Goal: Check status: Check status

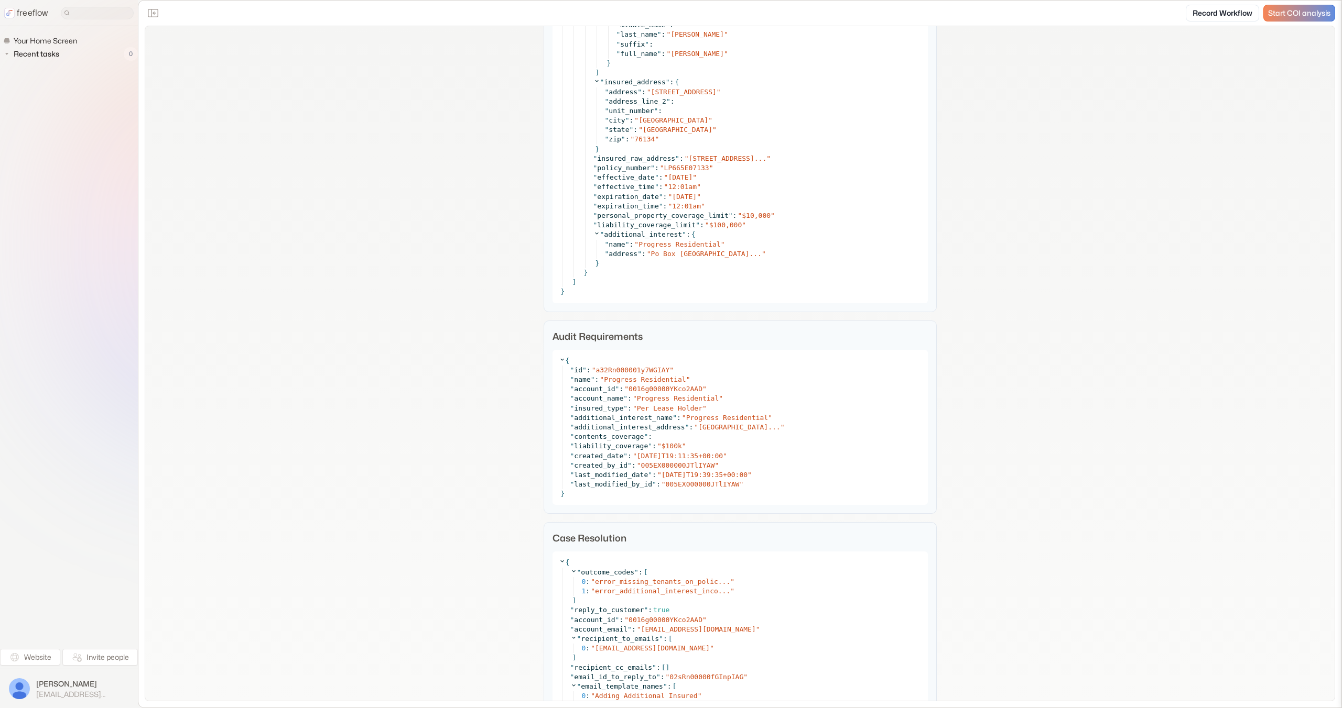
scroll to position [5809, 0]
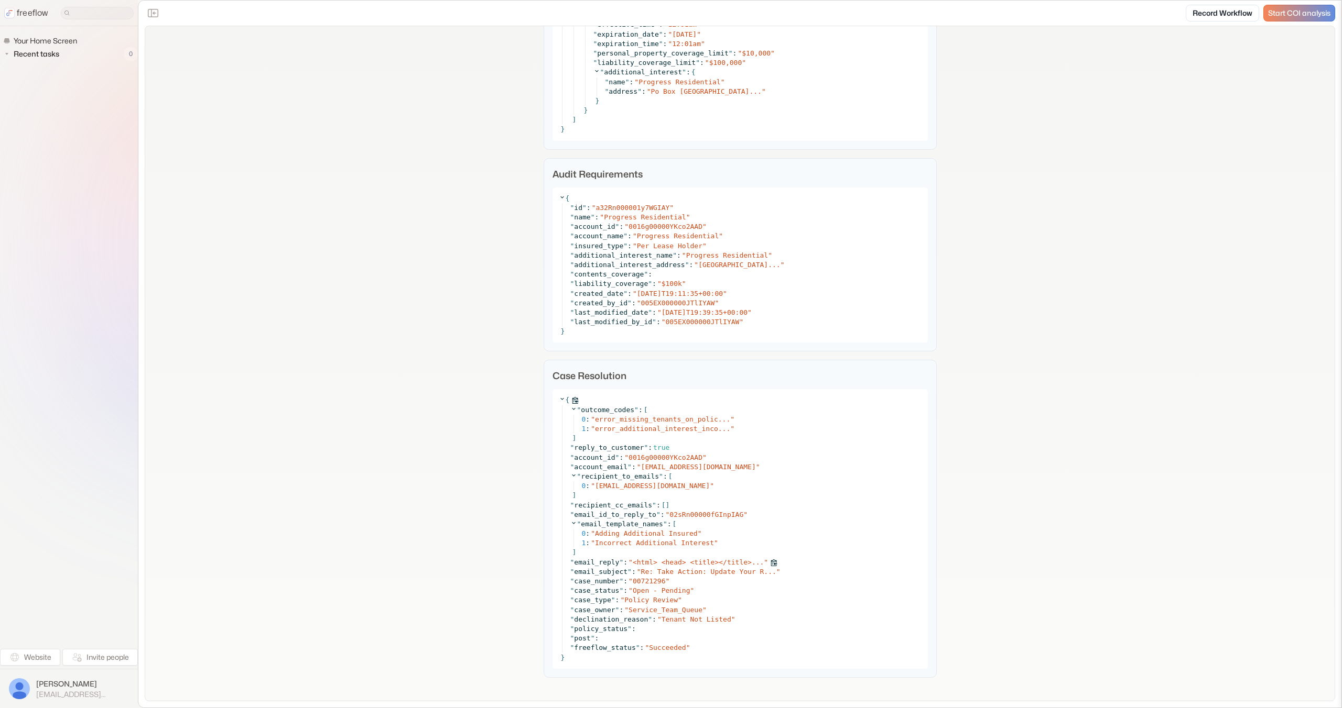
click at [680, 559] on span "<html> <head> <title></title>..." at bounding box center [698, 563] width 131 height 8
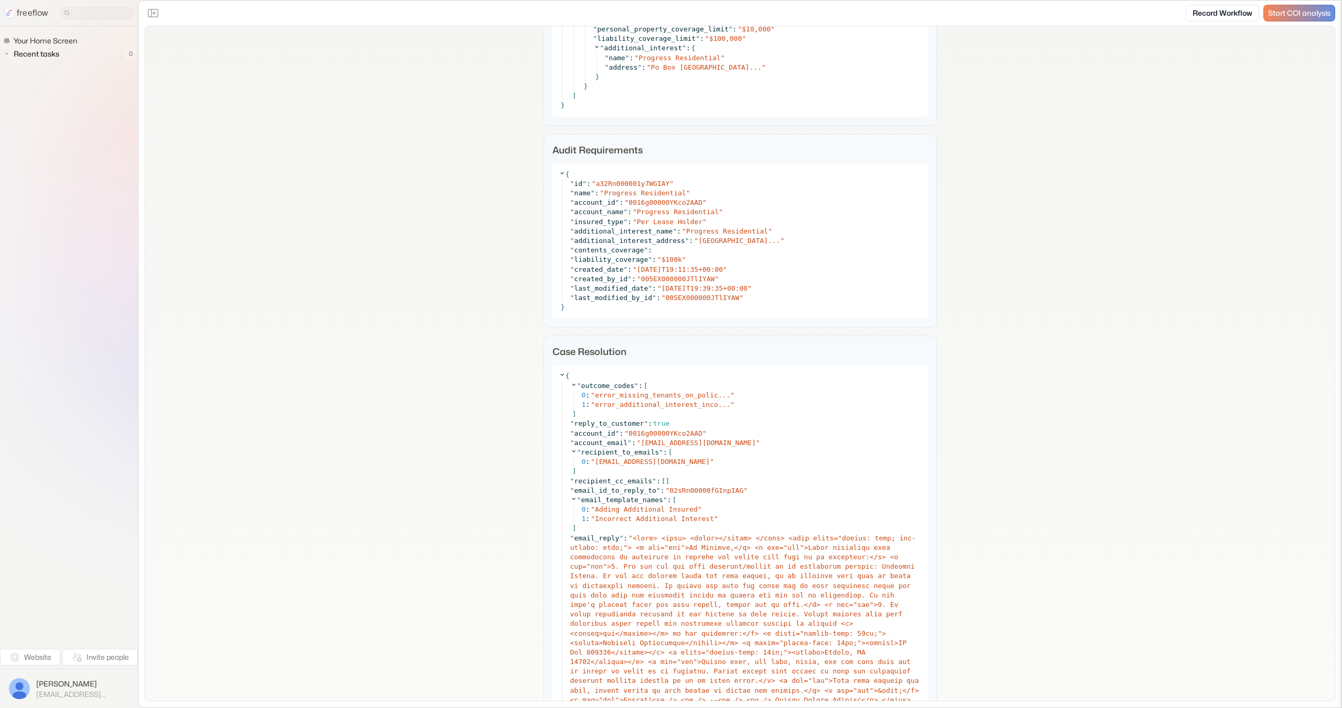
scroll to position [5825, 0]
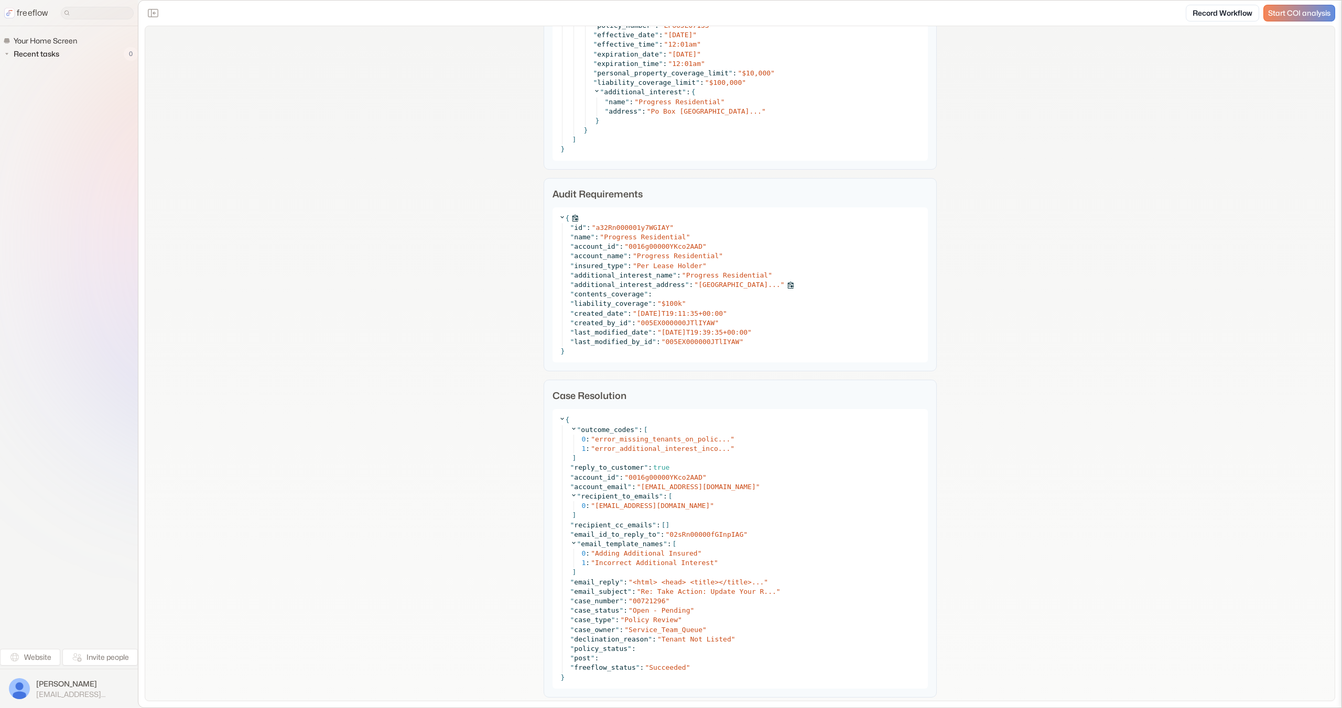
scroll to position [5809, 0]
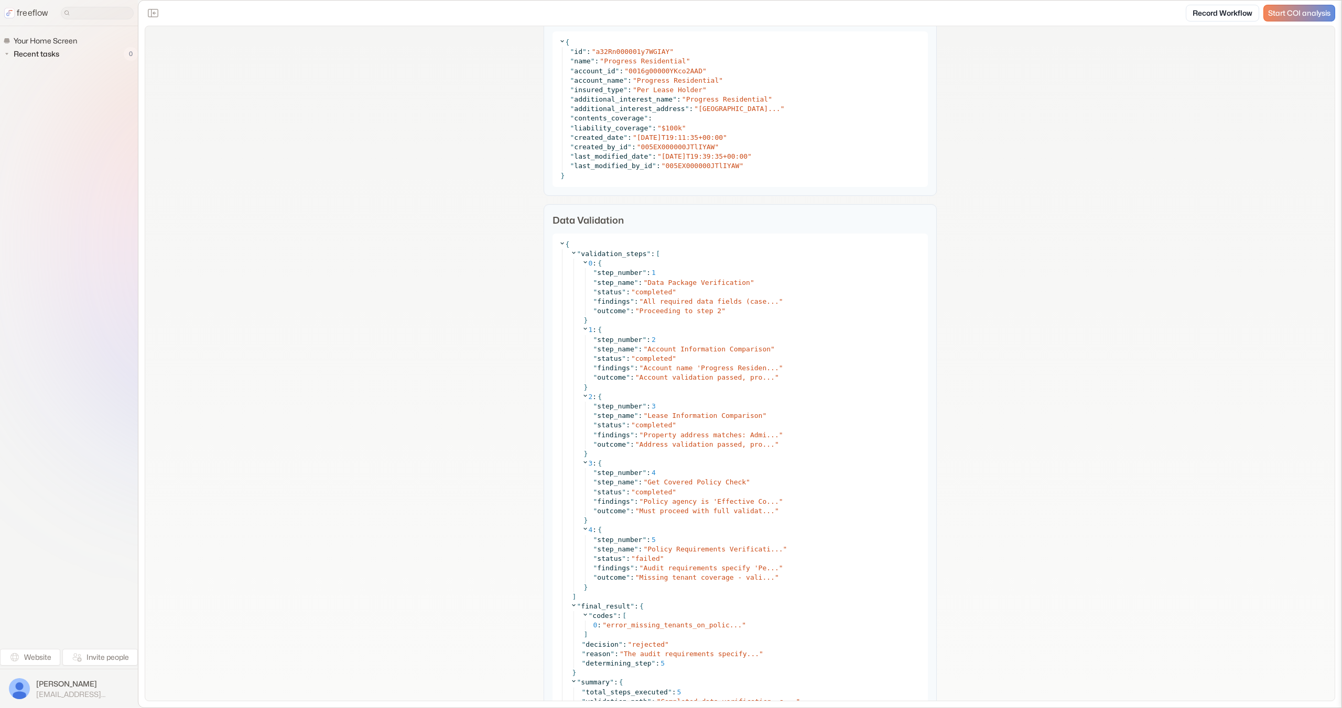
scroll to position [4898, 0]
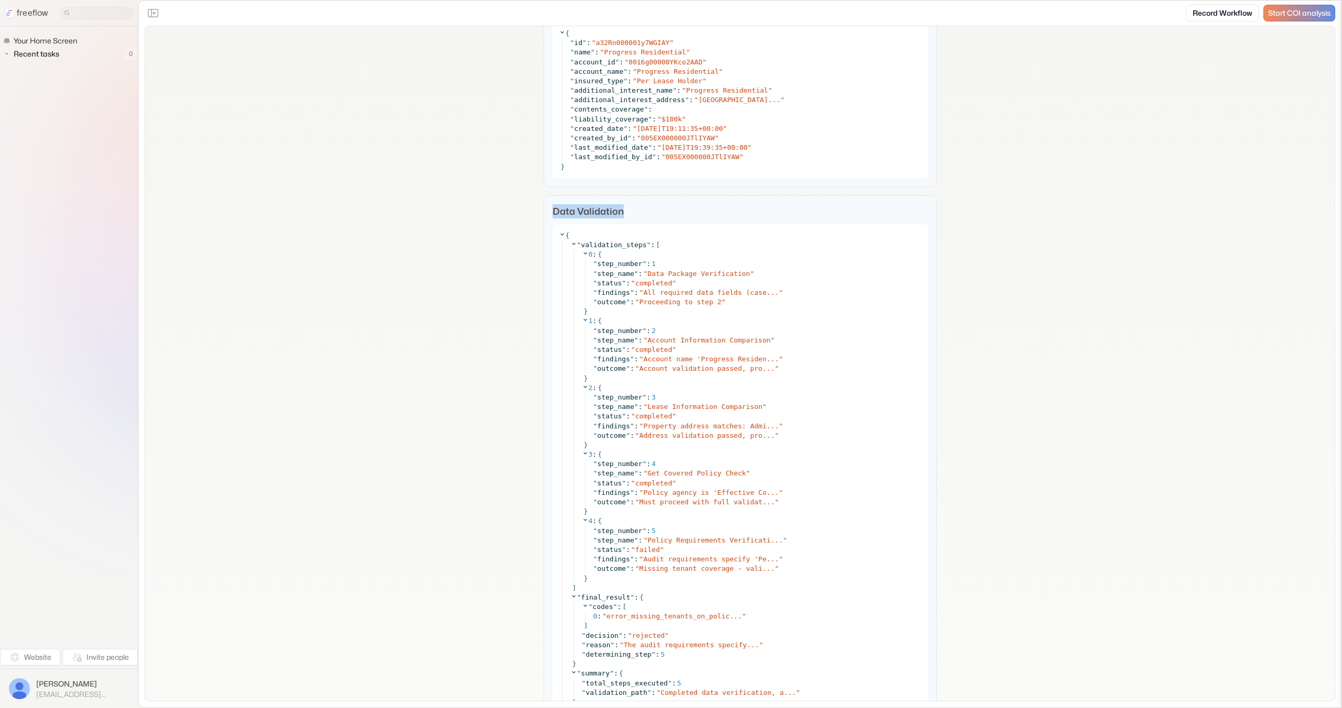
copy p "Data Validation"
drag, startPoint x: 628, startPoint y: 214, endPoint x: 547, endPoint y: 212, distance: 81.2
click at [547, 212] on div "Data Validation { " validation_steps " : [ 0 : { " step_number " : 1 " step_nam…" at bounding box center [739, 463] width 393 height 537
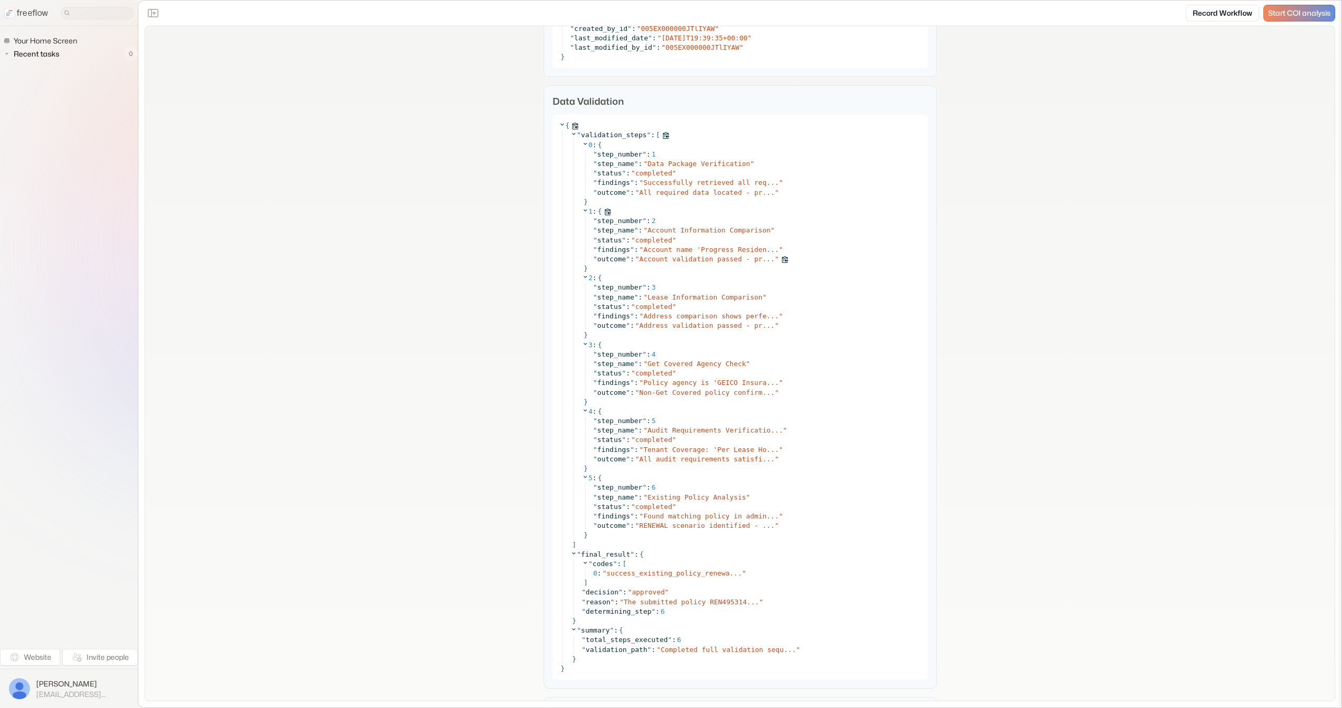
scroll to position [5248, 0]
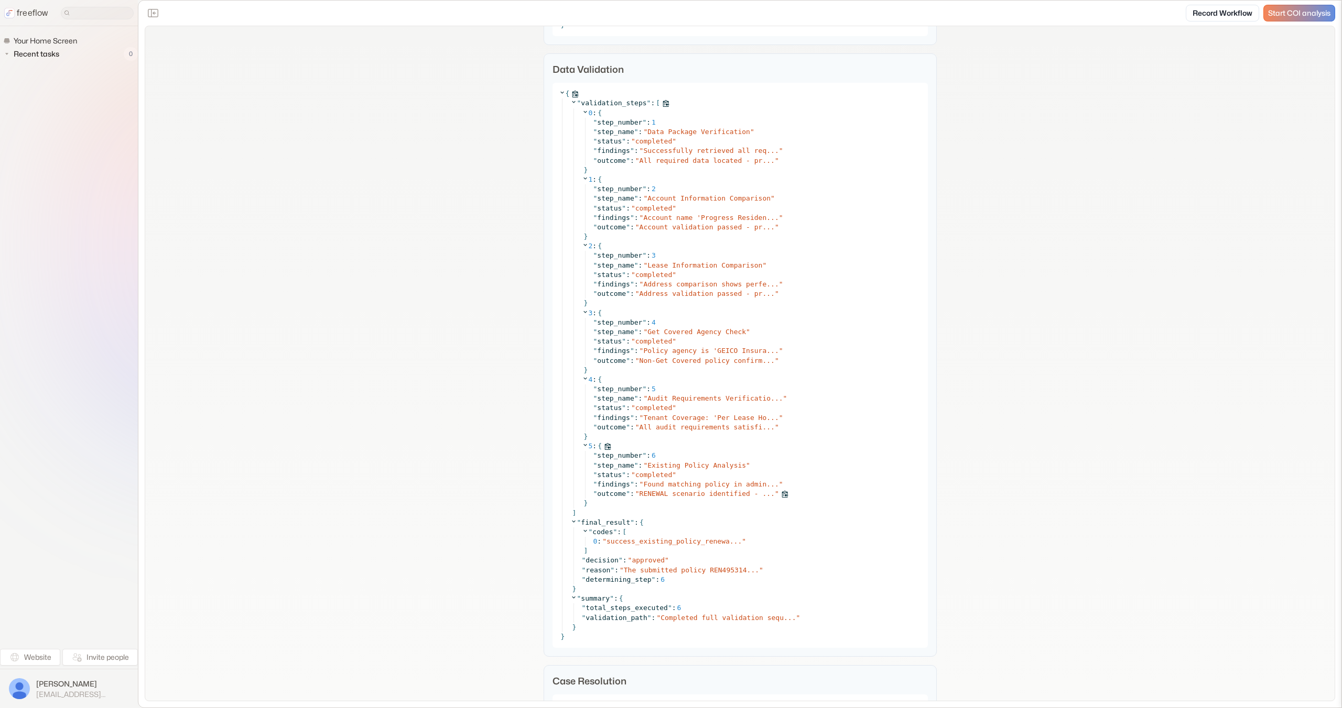
click at [717, 494] on span "RENEWAL scenario identified - ..." at bounding box center [706, 494] width 135 height 8
click at [719, 485] on span "Found matching policy in admin..." at bounding box center [710, 485] width 135 height 8
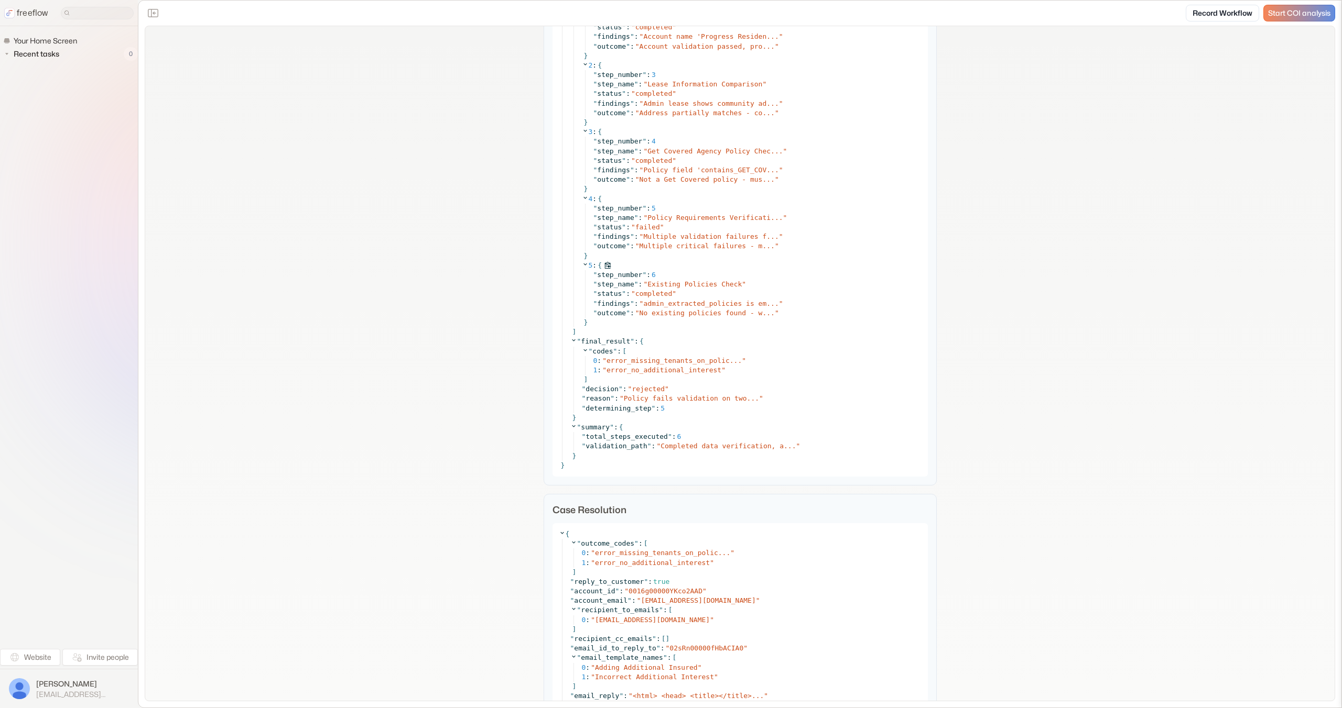
scroll to position [4199, 0]
click at [714, 310] on span "No existing policies found - w..." at bounding box center [706, 313] width 135 height 8
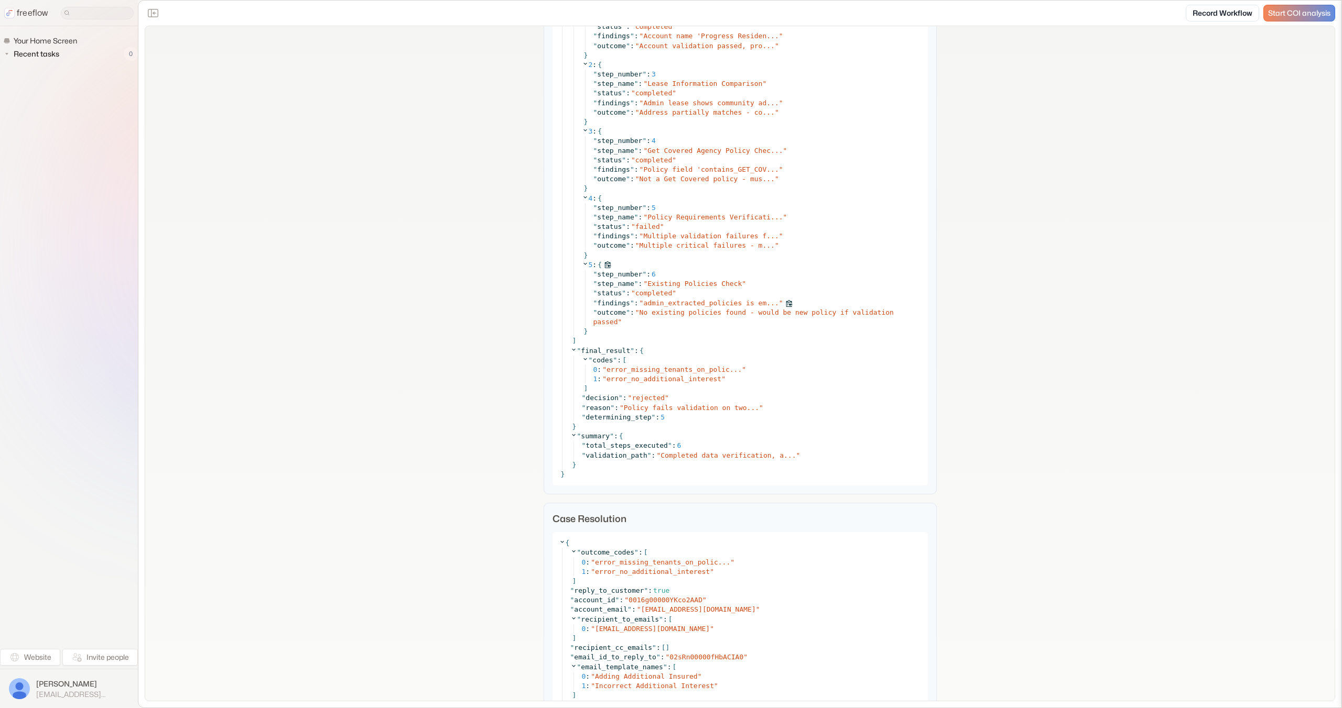
click at [711, 307] on span "admin_extracted_policies is em..." at bounding box center [710, 303] width 135 height 8
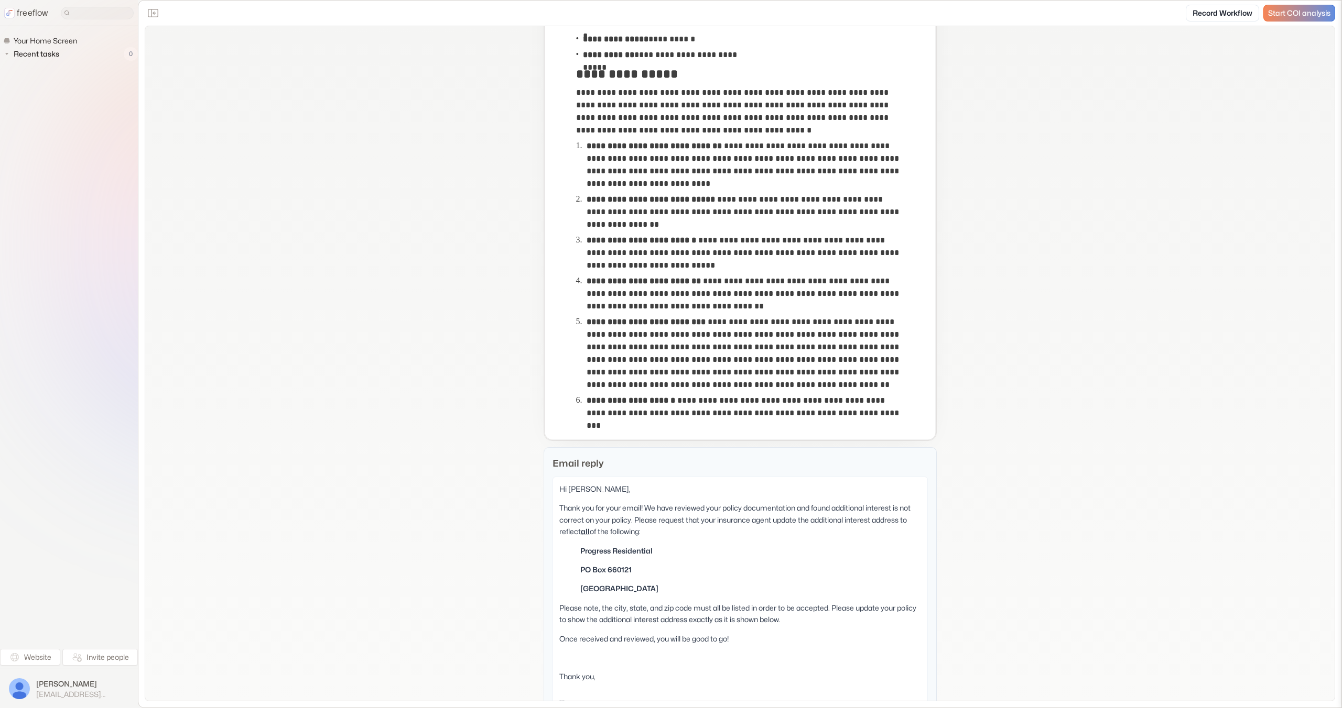
scroll to position [281, 0]
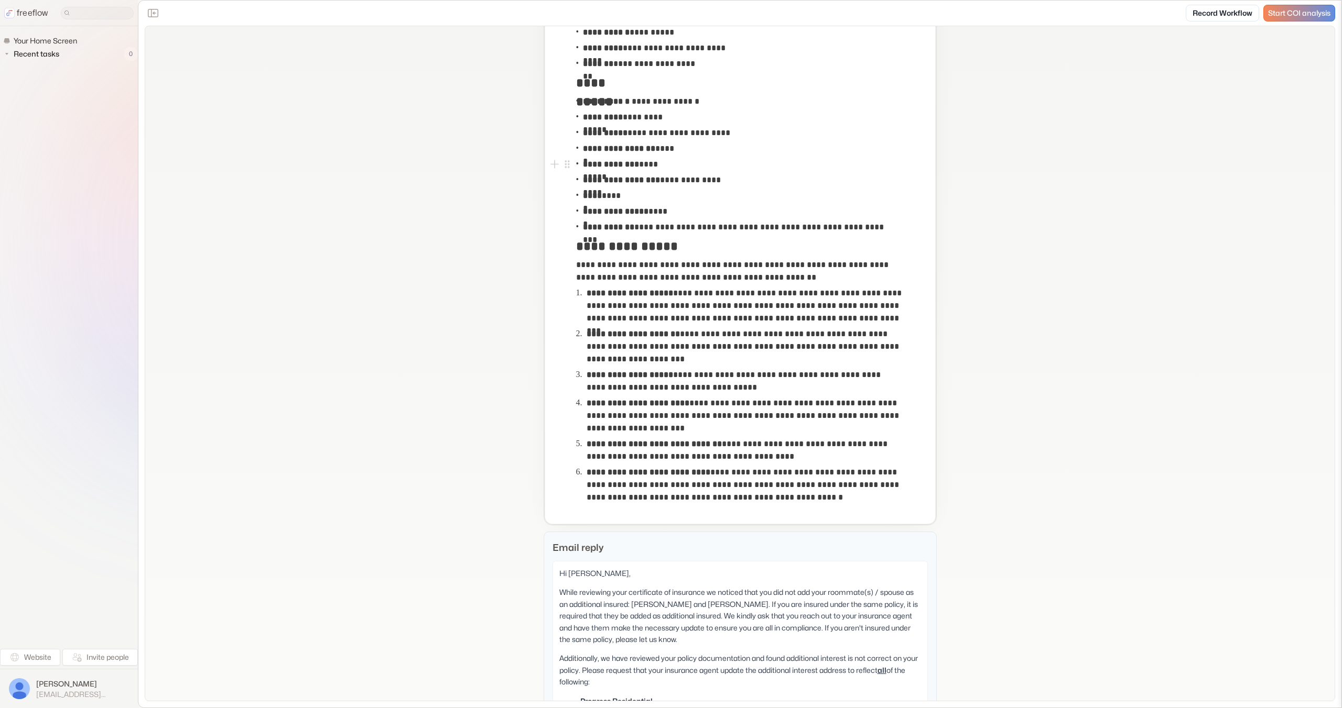
scroll to position [110, 0]
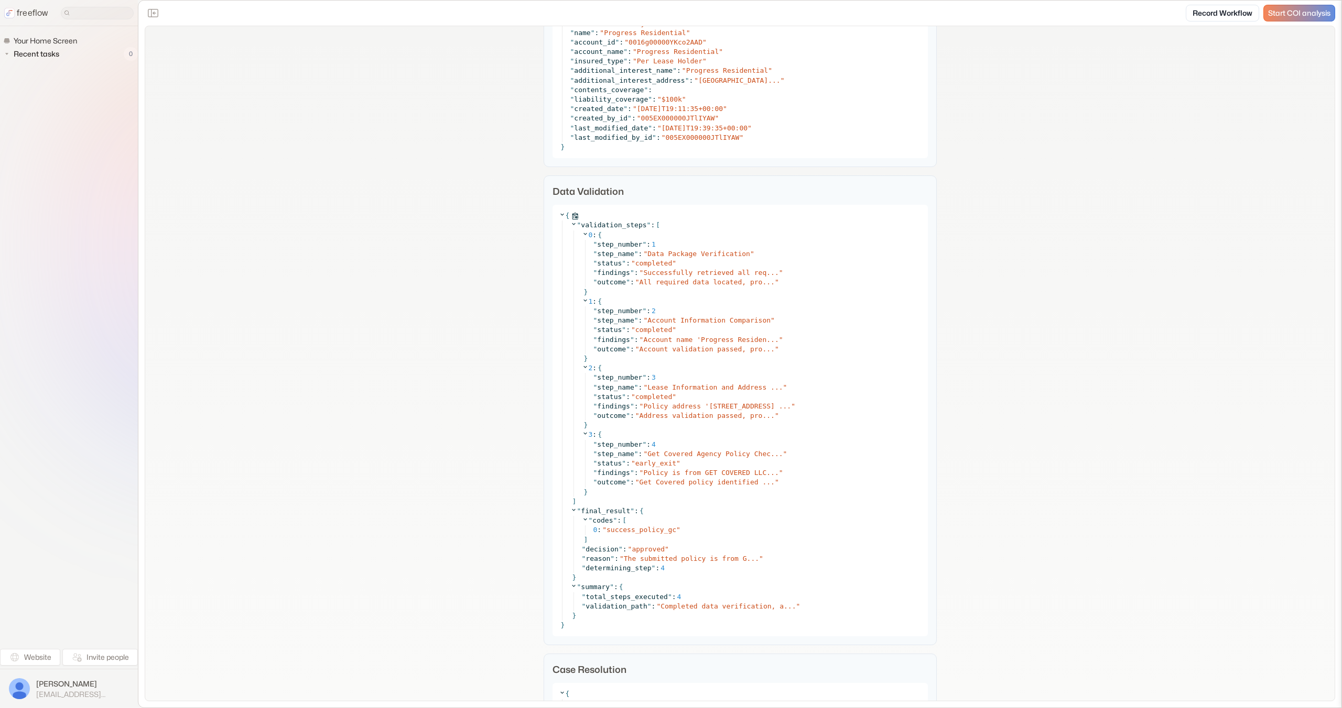
scroll to position [3759, 0]
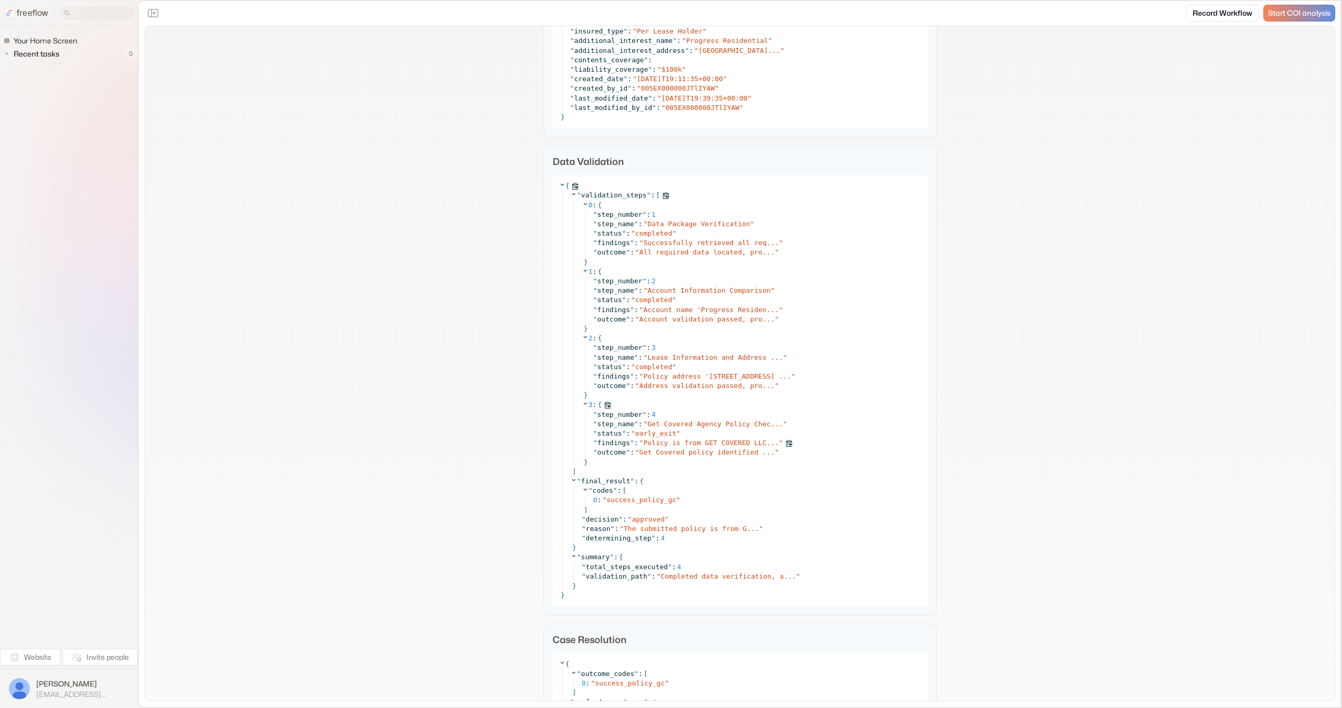
click at [723, 444] on span "Policy is from GET COVERED LLC..." at bounding box center [710, 443] width 135 height 8
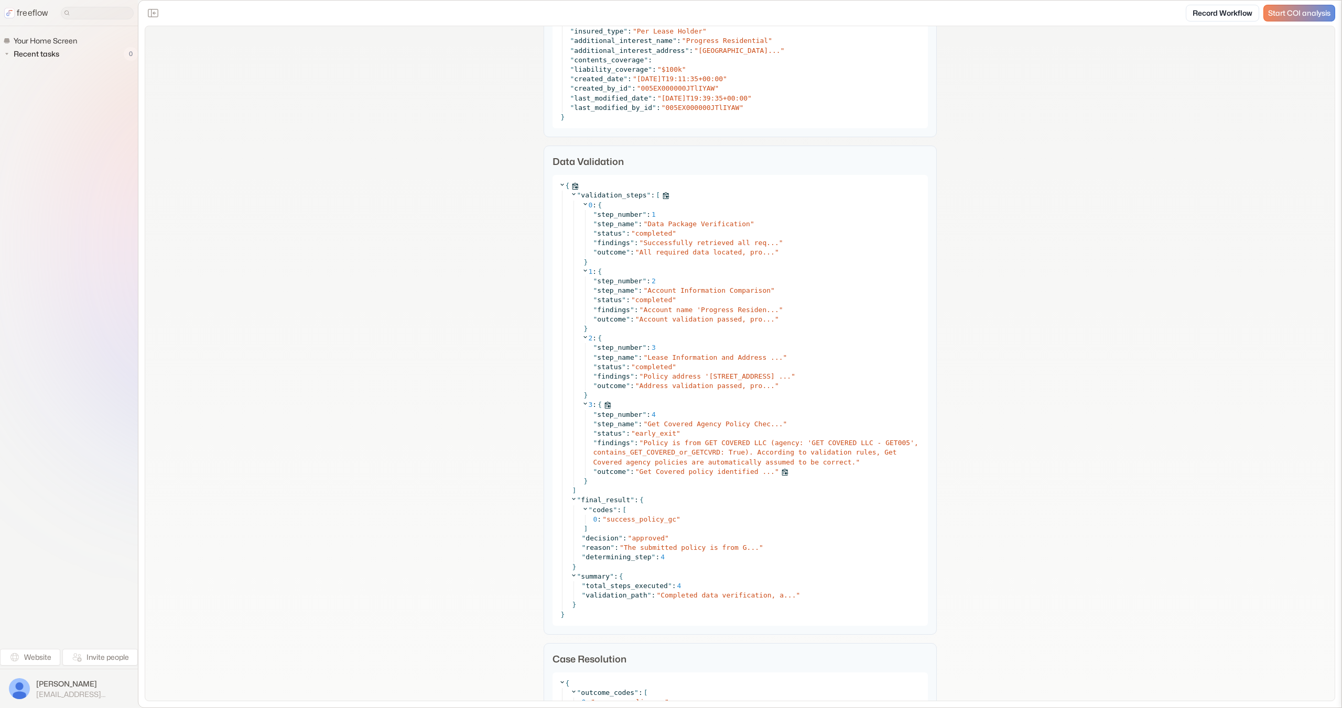
click at [730, 473] on span "Get Covered policy identified ..." at bounding box center [706, 472] width 135 height 8
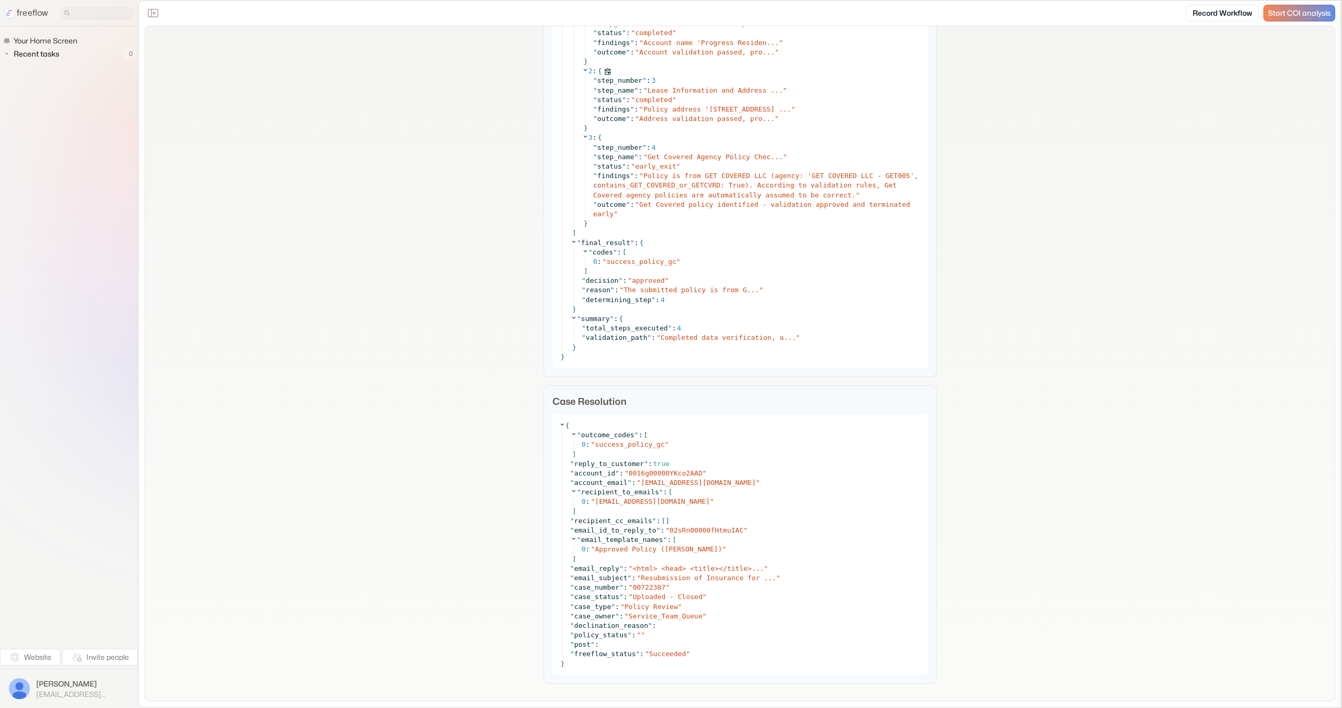
scroll to position [4037, 0]
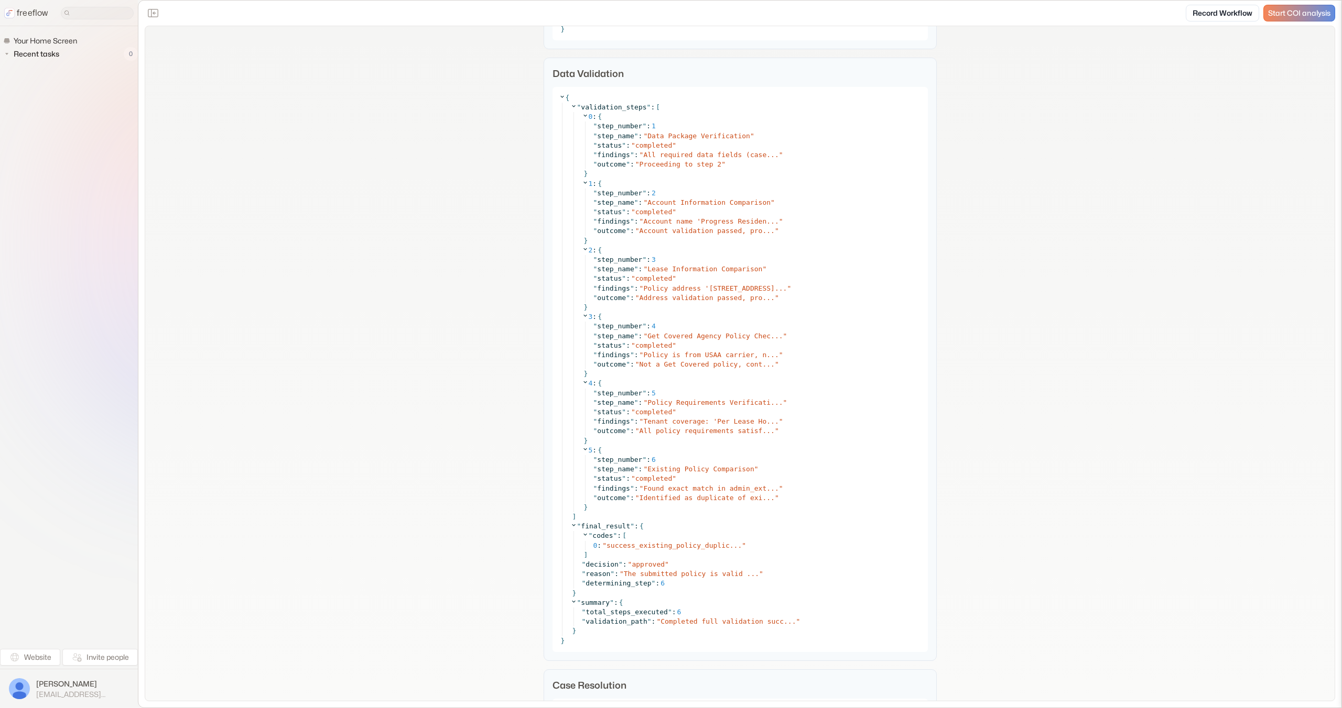
scroll to position [6037, 0]
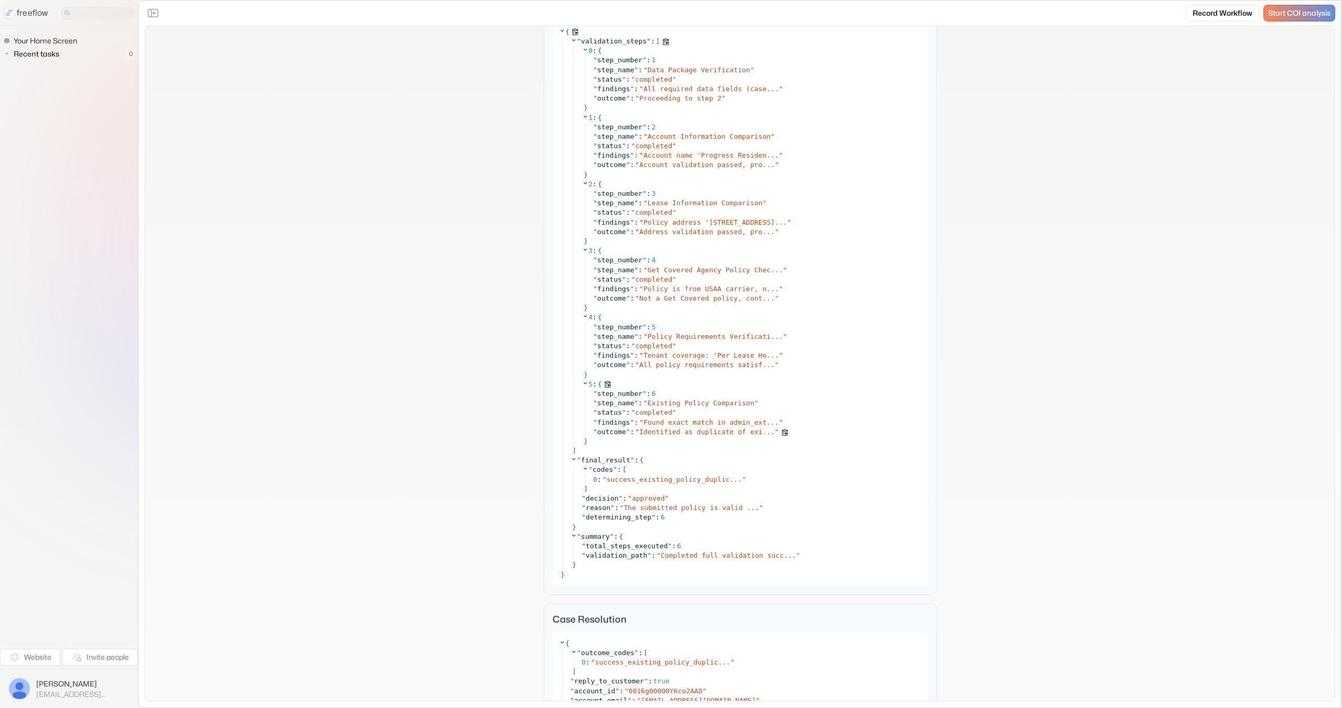
click at [704, 429] on div "" outcome " : " Identified as duplicate of exi... "" at bounding box center [757, 432] width 328 height 9
click at [706, 427] on span "Found exact match in admin_ext..." at bounding box center [710, 423] width 135 height 8
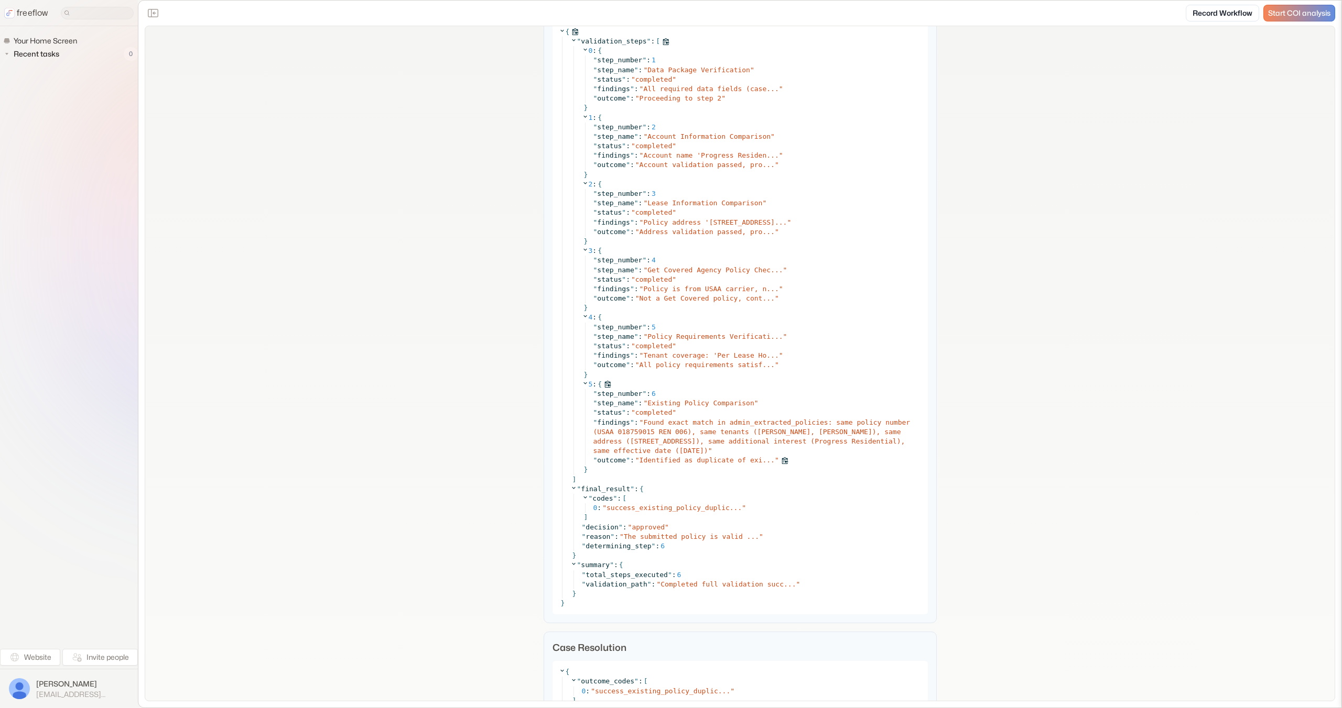
click at [723, 463] on span "Identified as duplicate of exi..." at bounding box center [706, 460] width 135 height 8
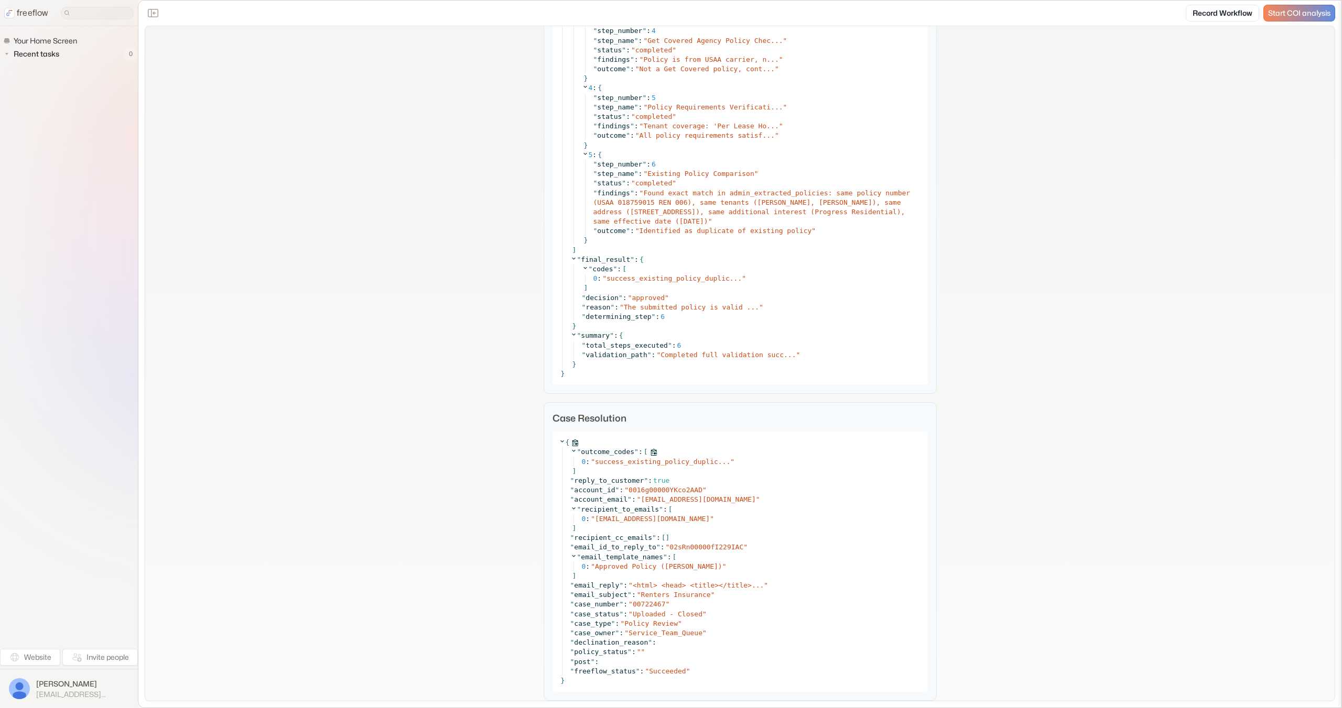
scroll to position [6295, 0]
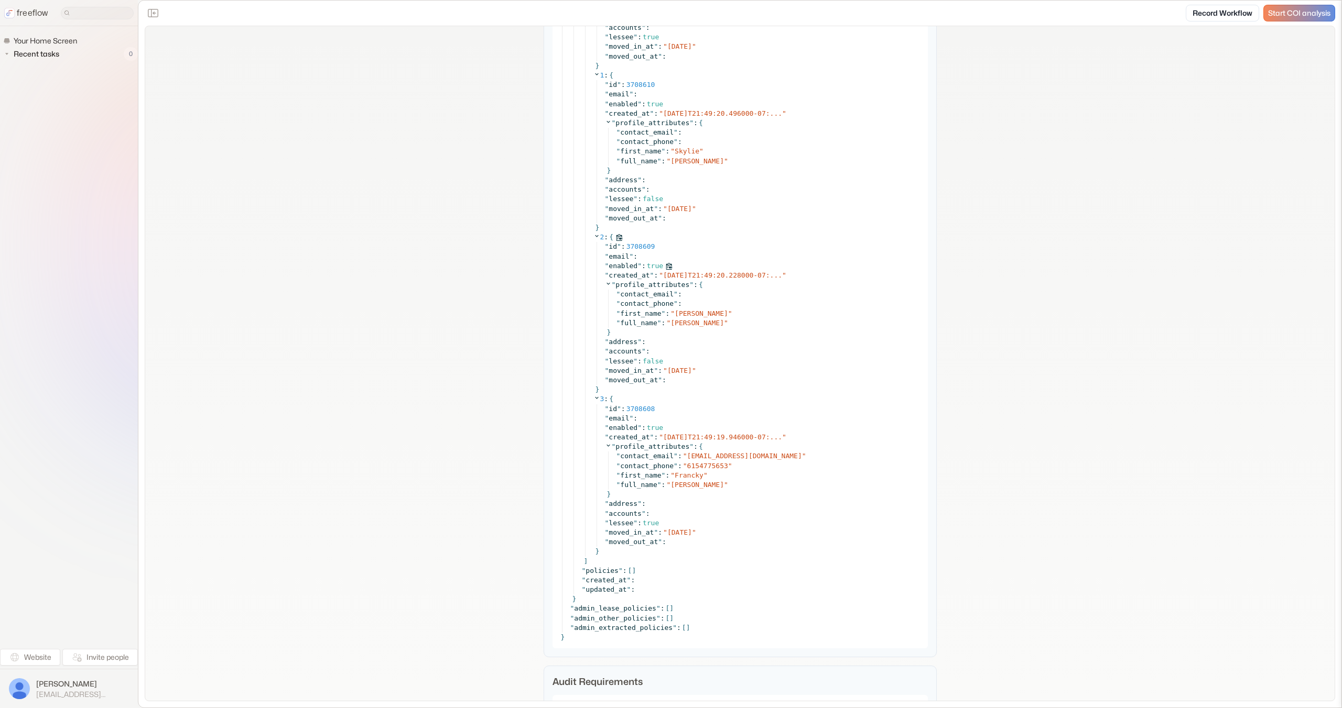
scroll to position [3081, 0]
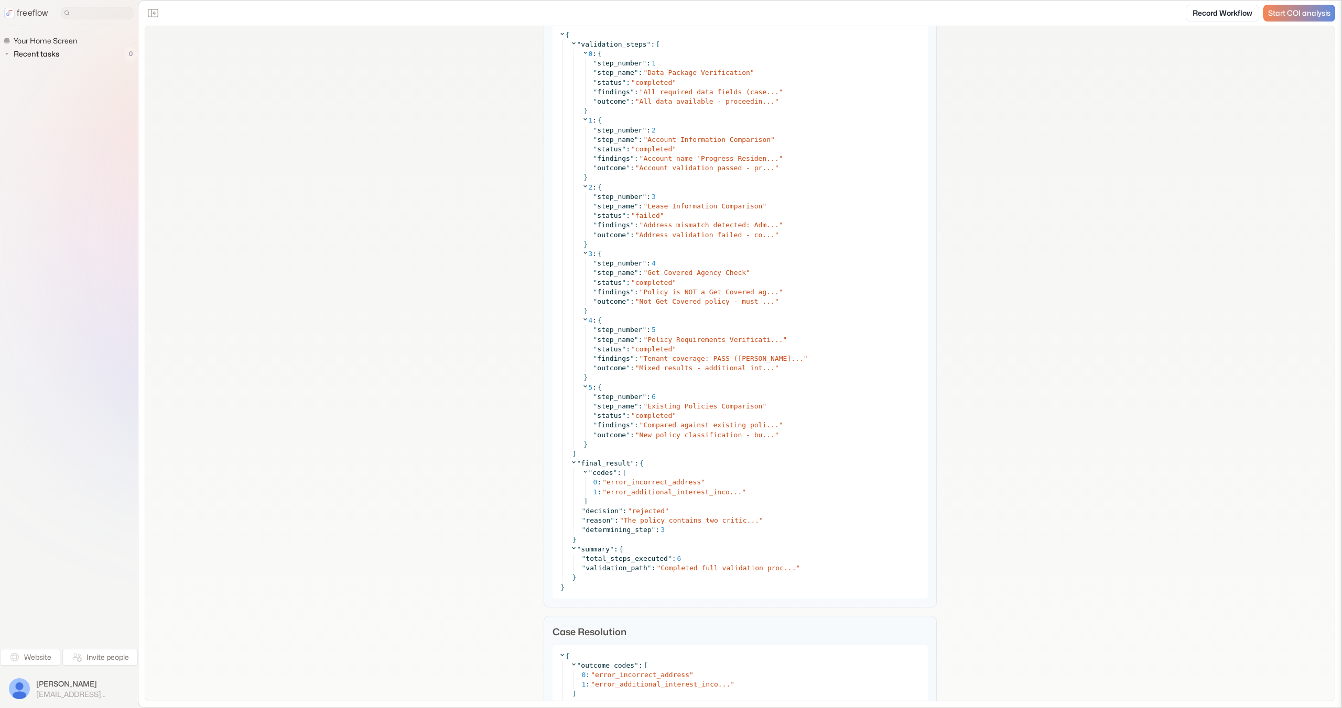
scroll to position [4183, 0]
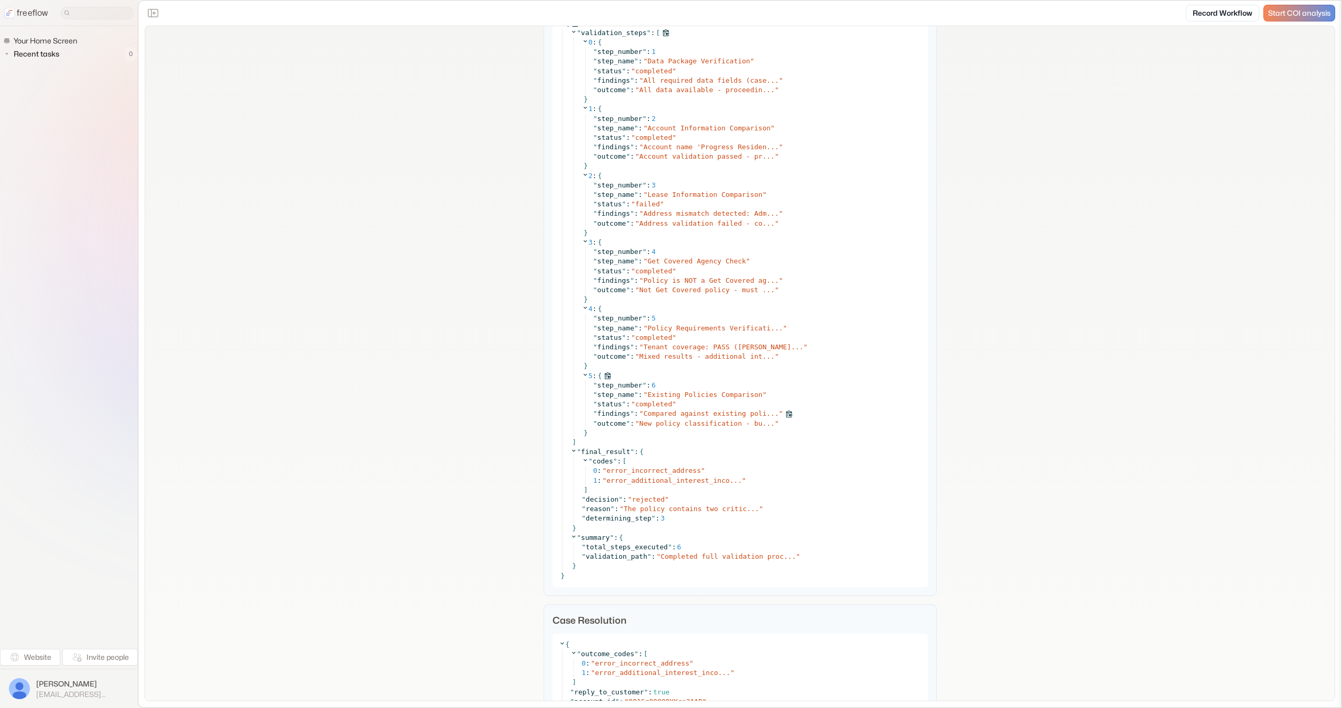
click at [696, 413] on span "Compared against existing poli..." at bounding box center [710, 414] width 135 height 8
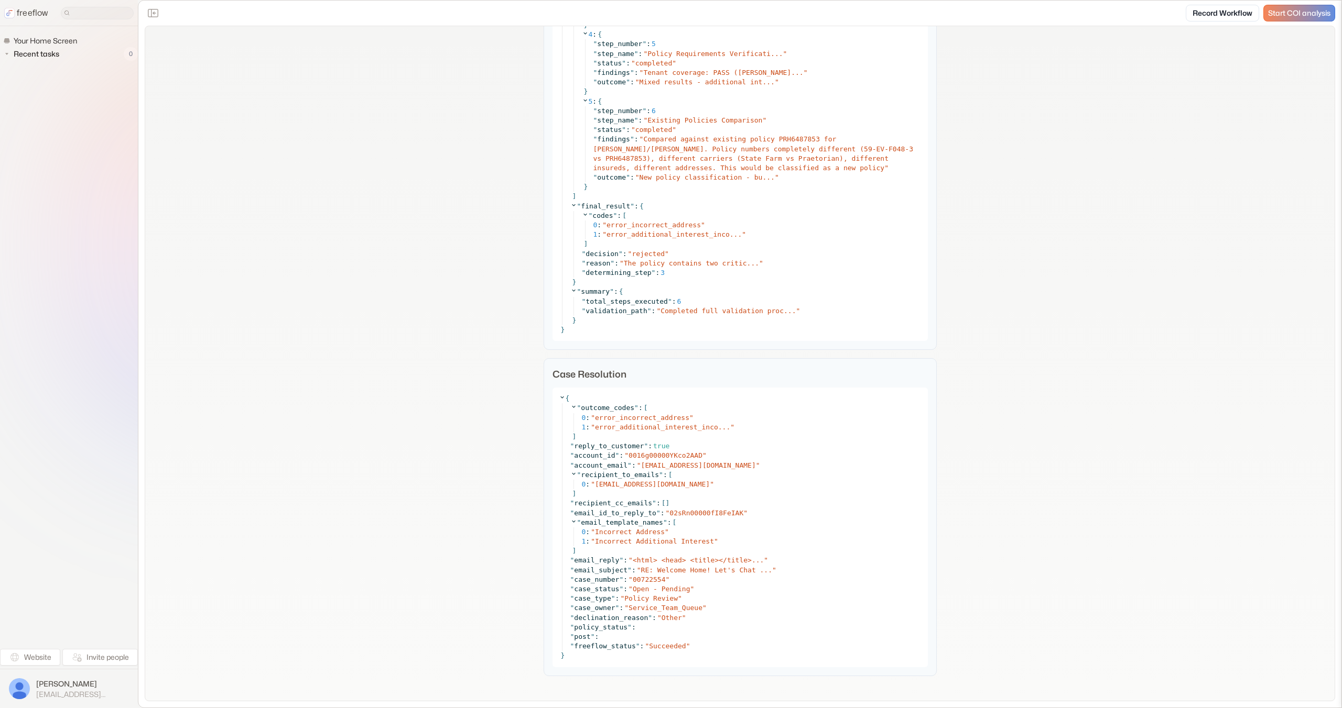
scroll to position [4460, 0]
click at [706, 559] on span "<html> <head> <title></title>..." at bounding box center [698, 559] width 131 height 8
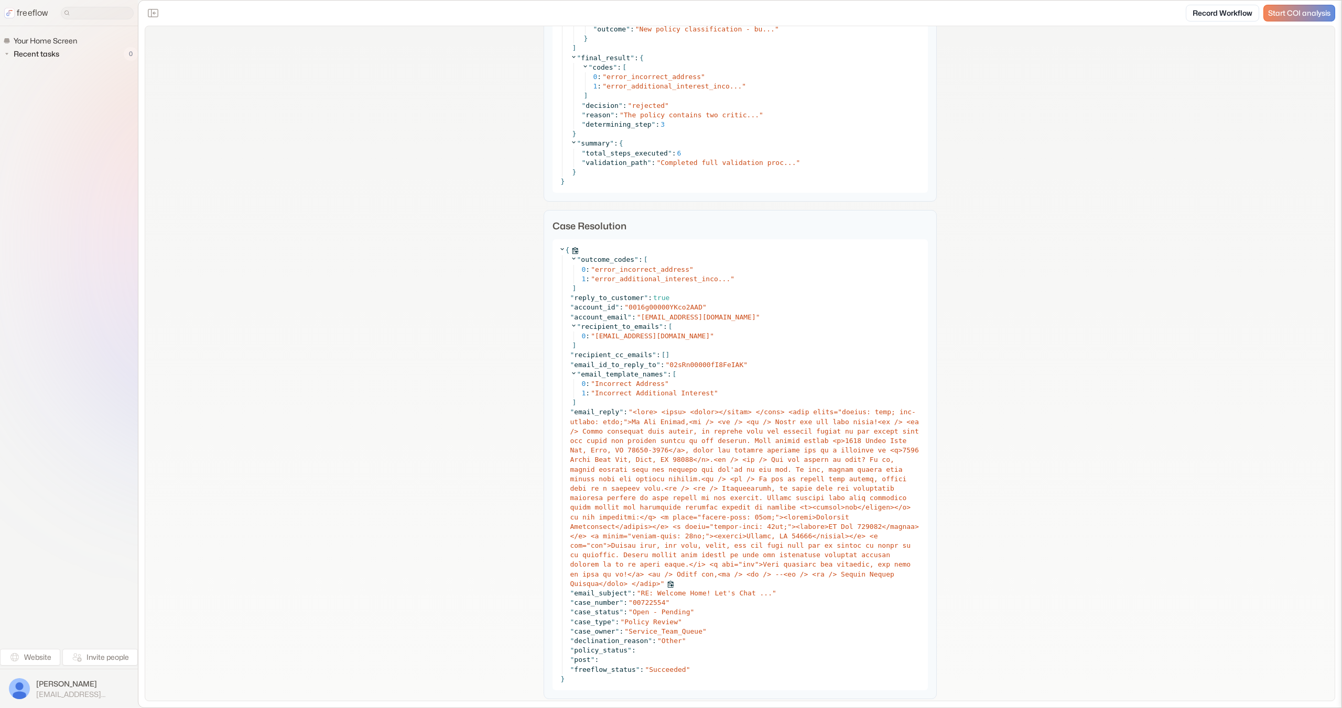
scroll to position [4632, 0]
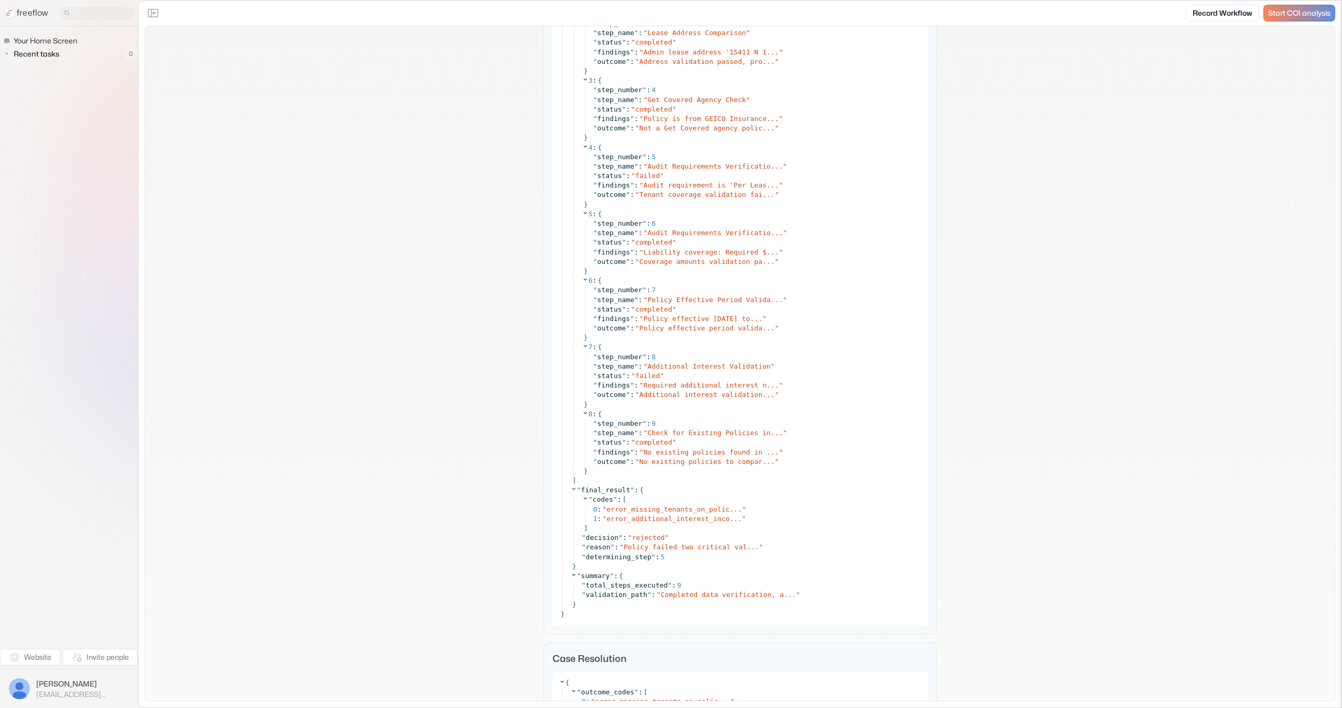
scroll to position [4204, 0]
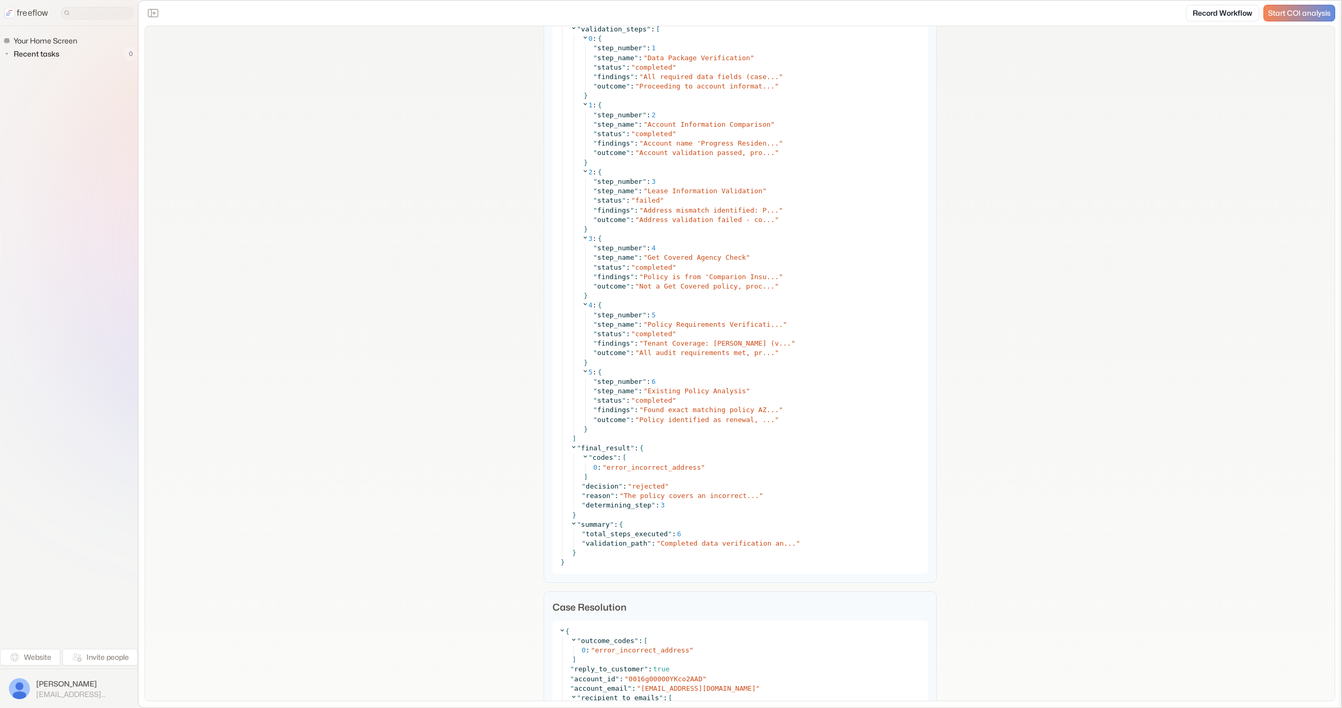
scroll to position [5205, 0]
click at [725, 411] on span "Found exact matching policy AZ..." at bounding box center [710, 410] width 135 height 8
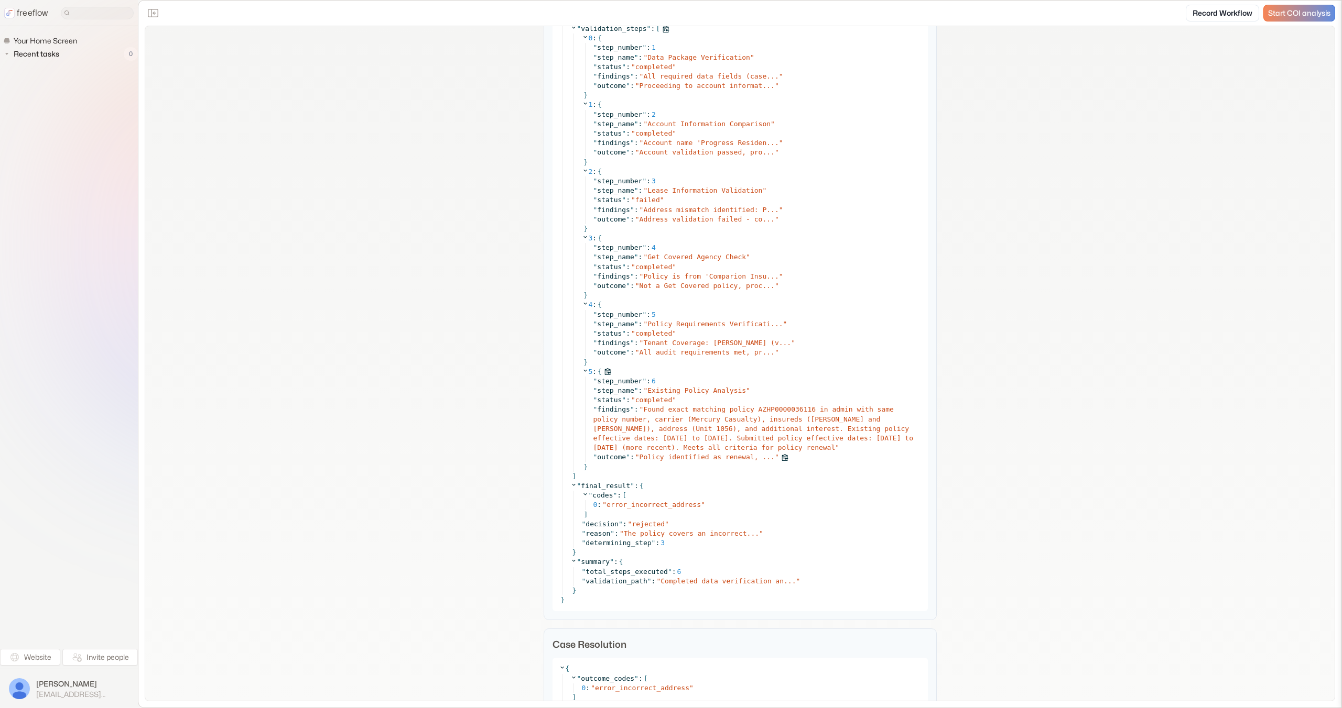
click at [740, 457] on span "Policy identified as renewal, ..." at bounding box center [706, 457] width 135 height 8
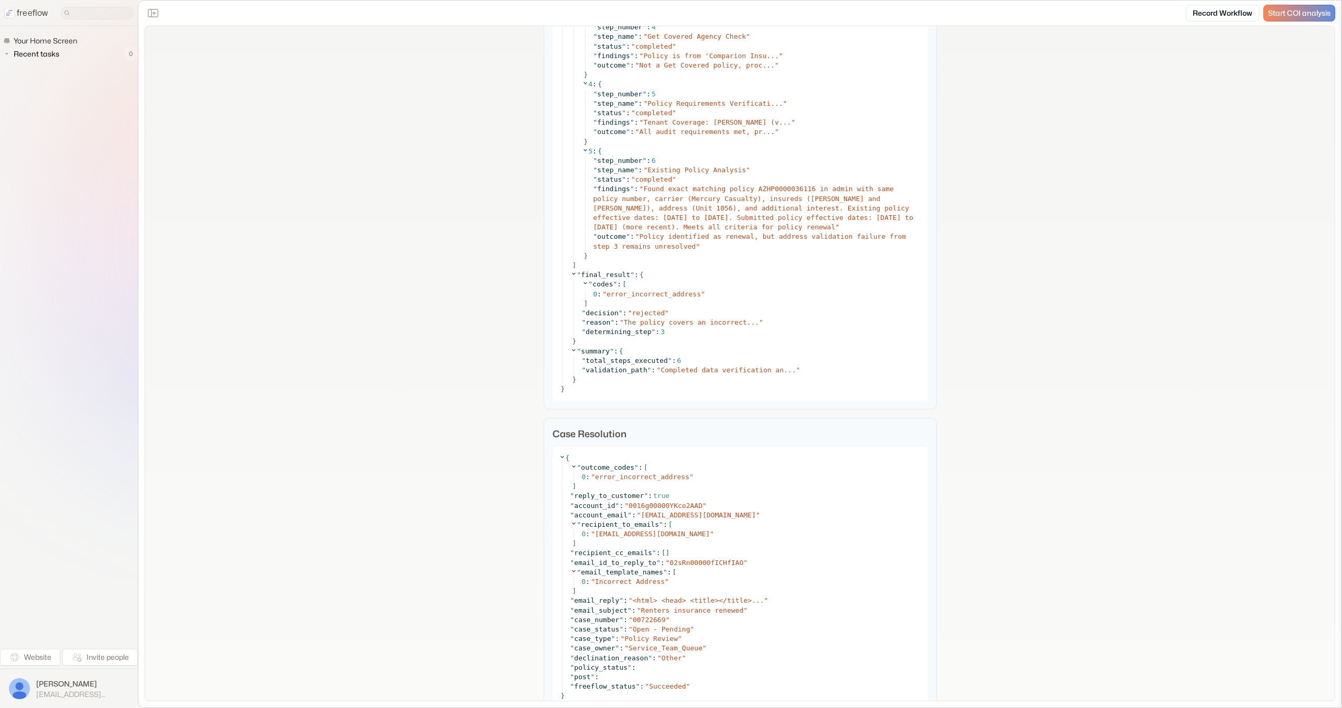
scroll to position [5433, 0]
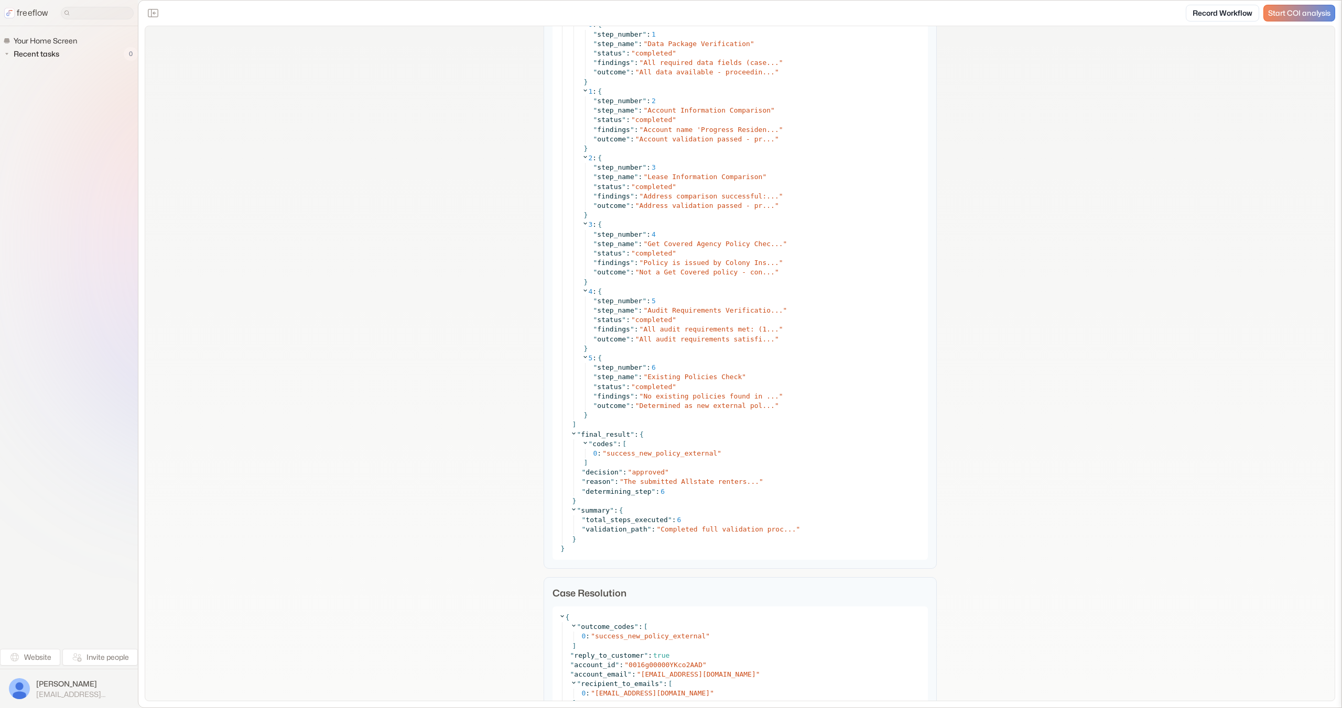
scroll to position [5657, 0]
